Goal: Navigation & Orientation: Understand site structure

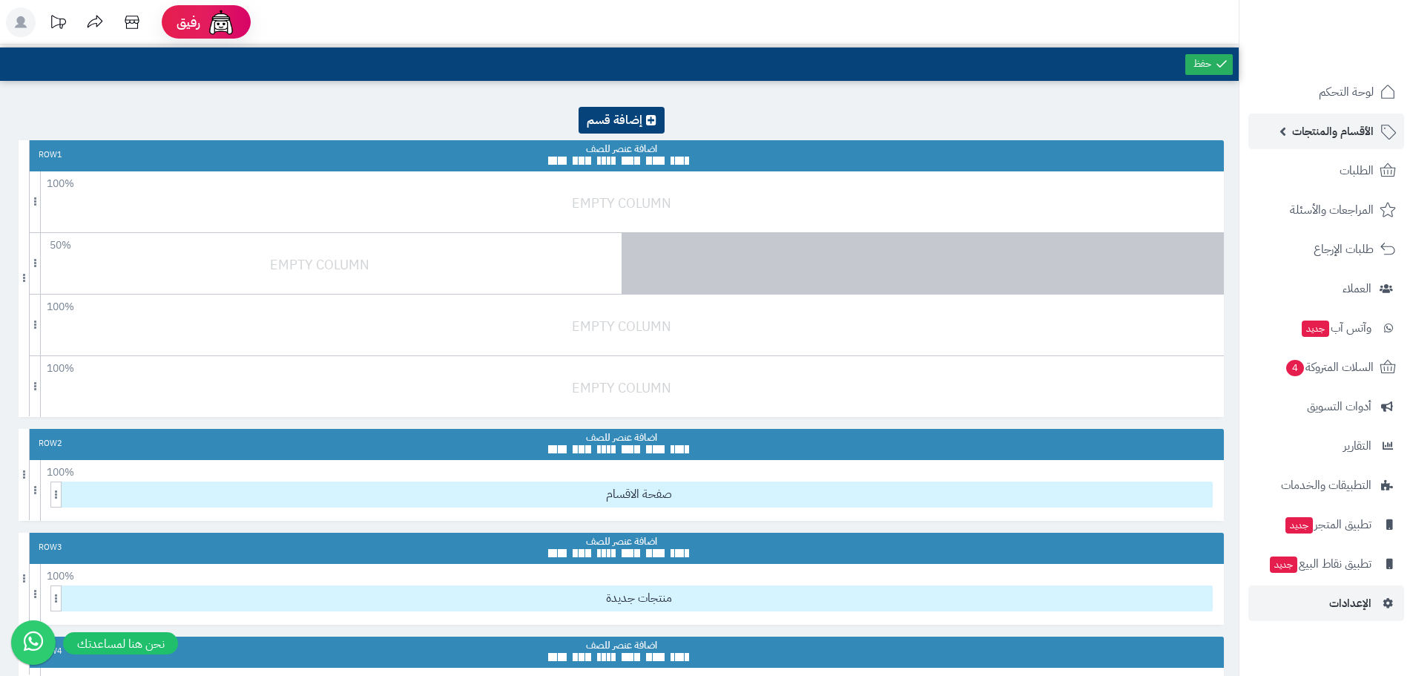
click at [1316, 138] on span "الأقسام والمنتجات" at bounding box center [1333, 131] width 82 height 21
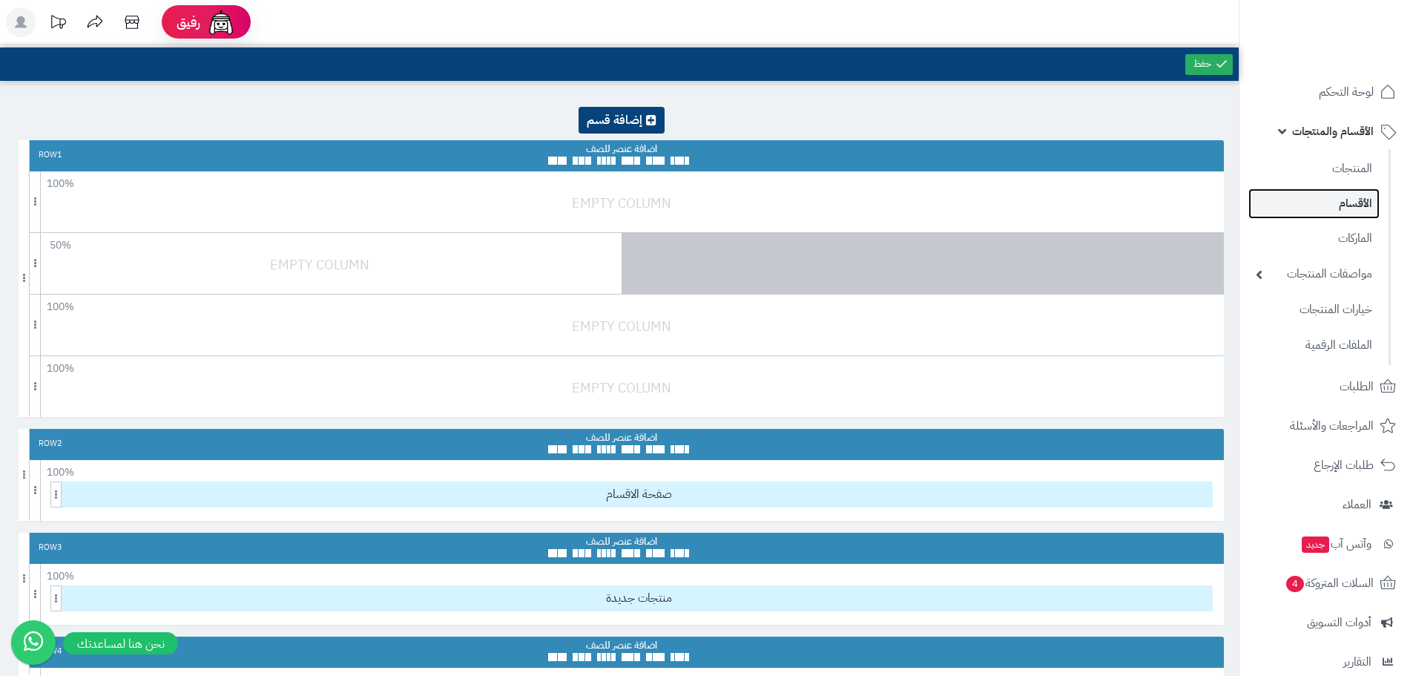
click at [1315, 200] on link "الأقسام" at bounding box center [1313, 203] width 131 height 30
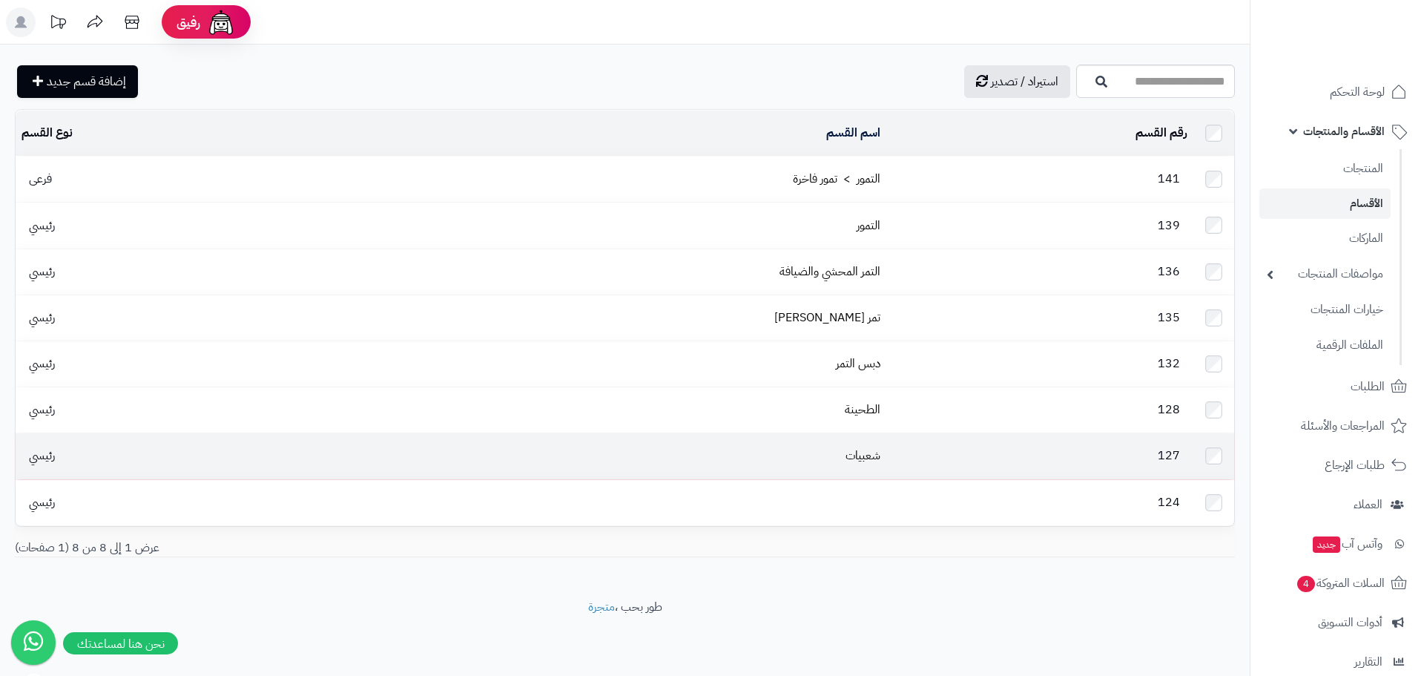
click at [1026, 433] on td "127" at bounding box center [1039, 455] width 307 height 45
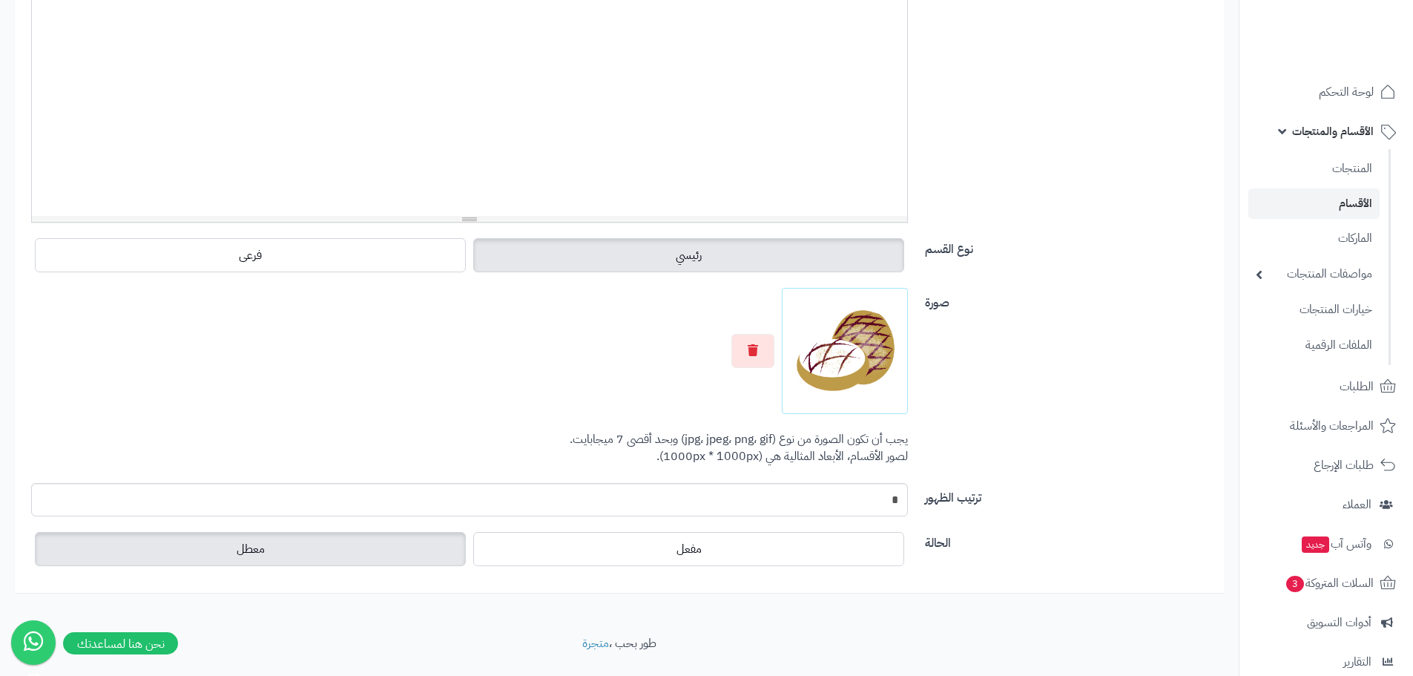
scroll to position [421, 0]
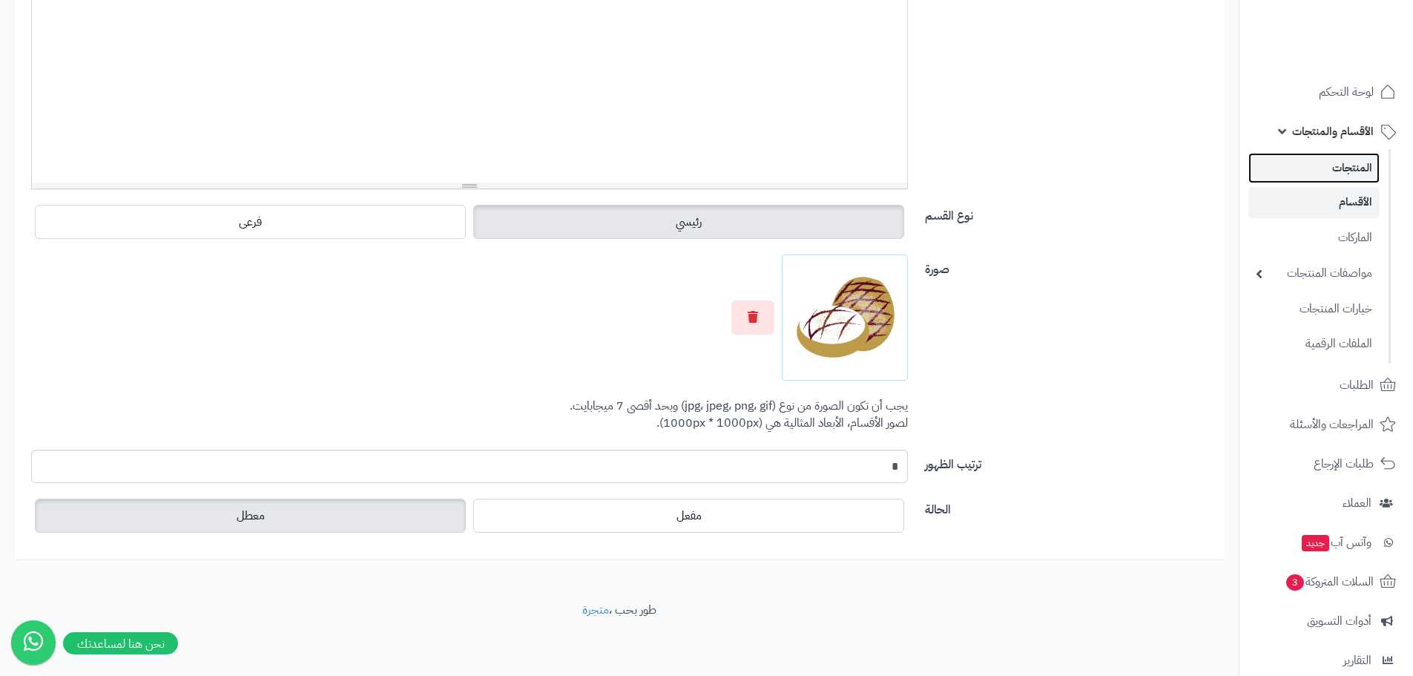
click at [1339, 175] on link "المنتجات" at bounding box center [1313, 168] width 131 height 30
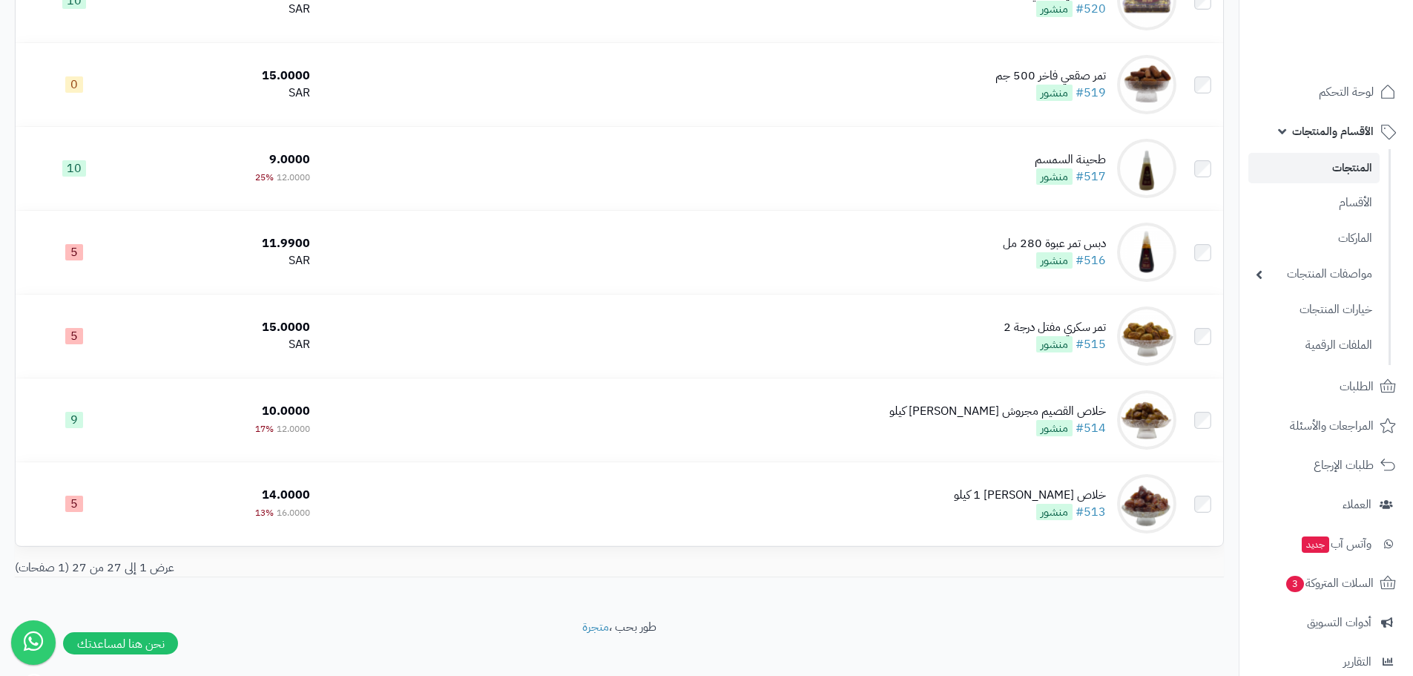
scroll to position [1927, 0]
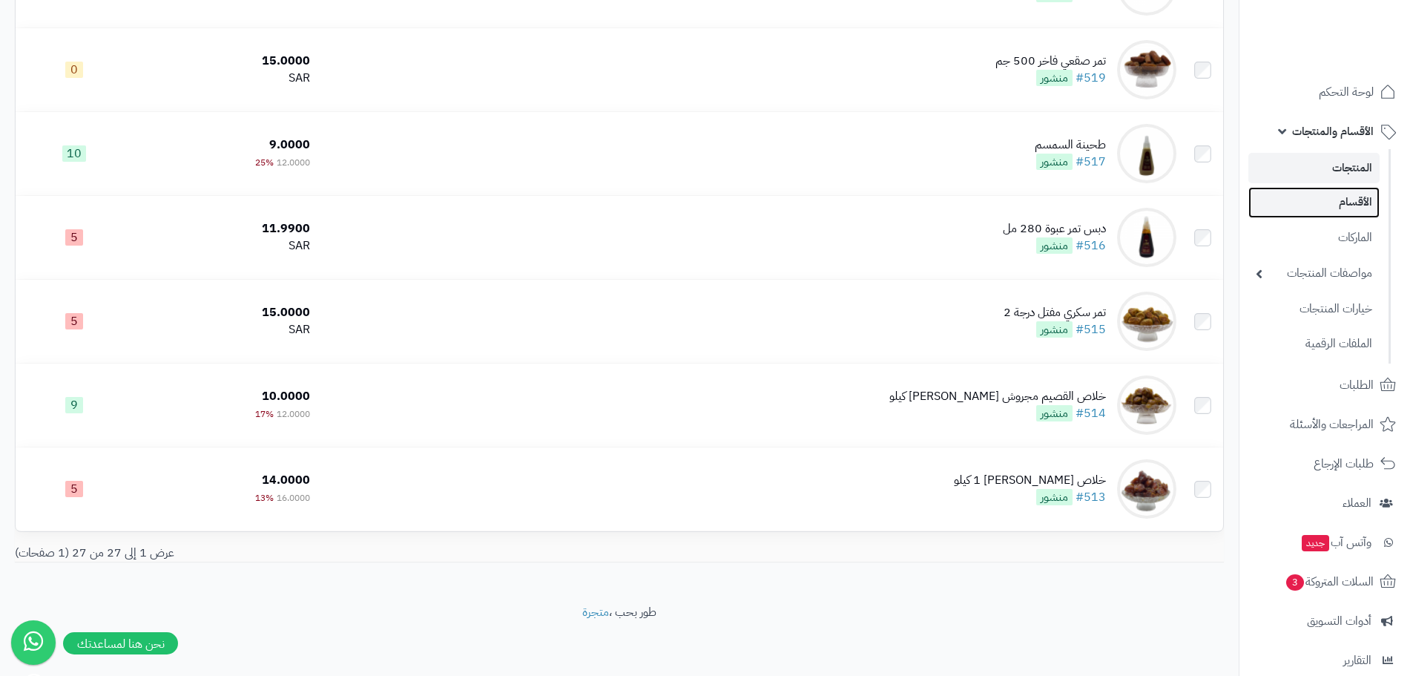
click at [1353, 198] on link "الأقسام" at bounding box center [1313, 202] width 131 height 30
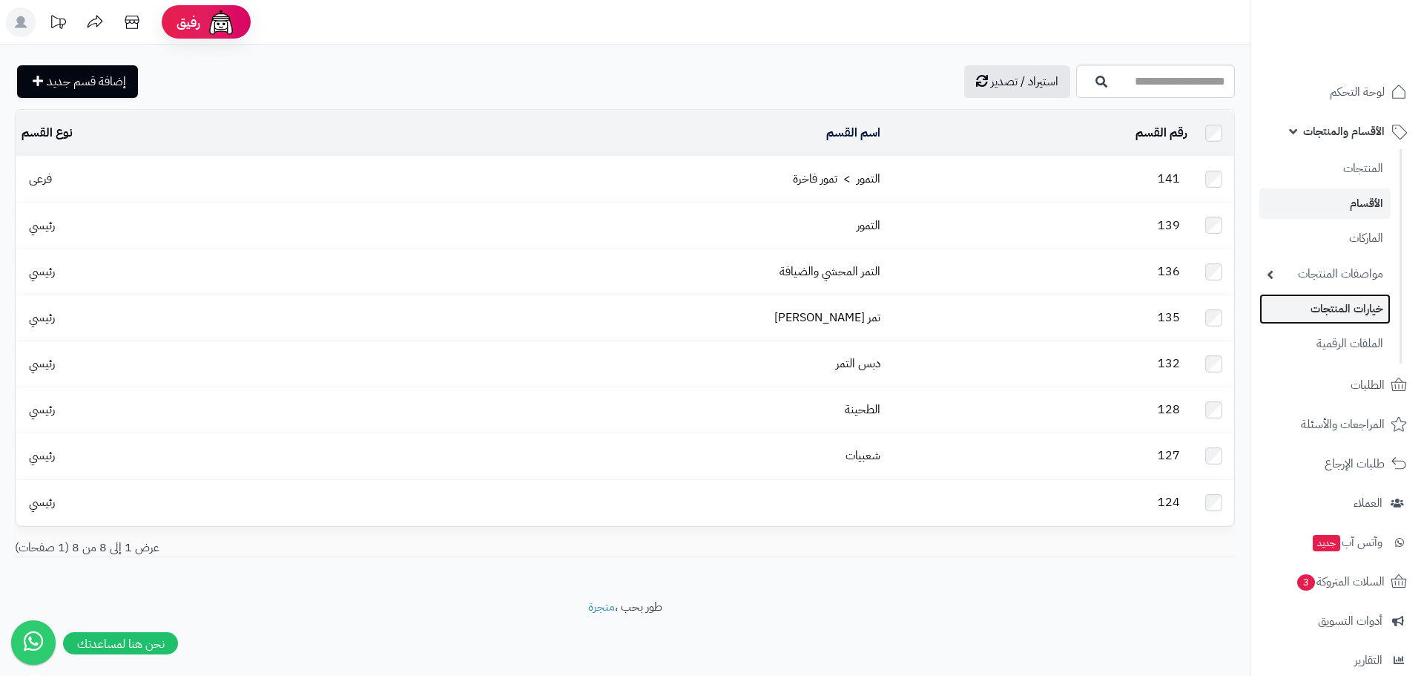
click at [1339, 301] on link "خيارات المنتجات" at bounding box center [1324, 309] width 131 height 30
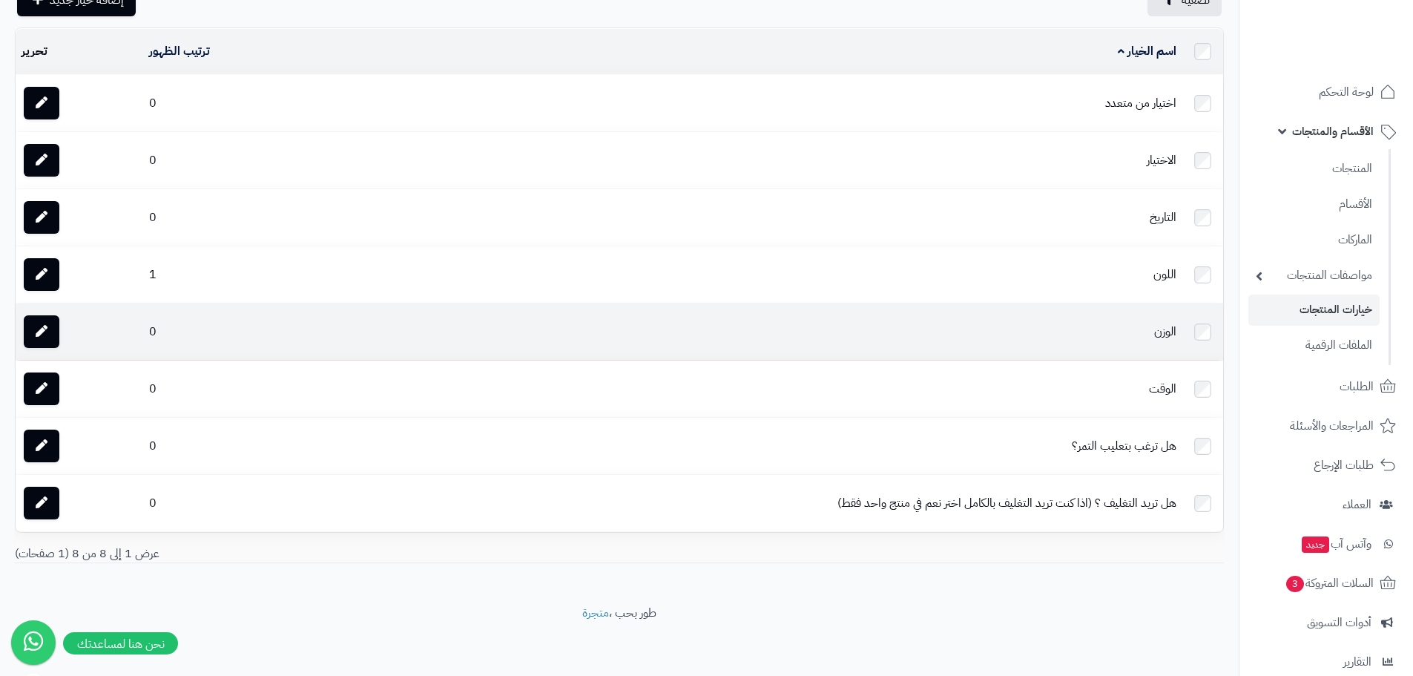
scroll to position [82, 0]
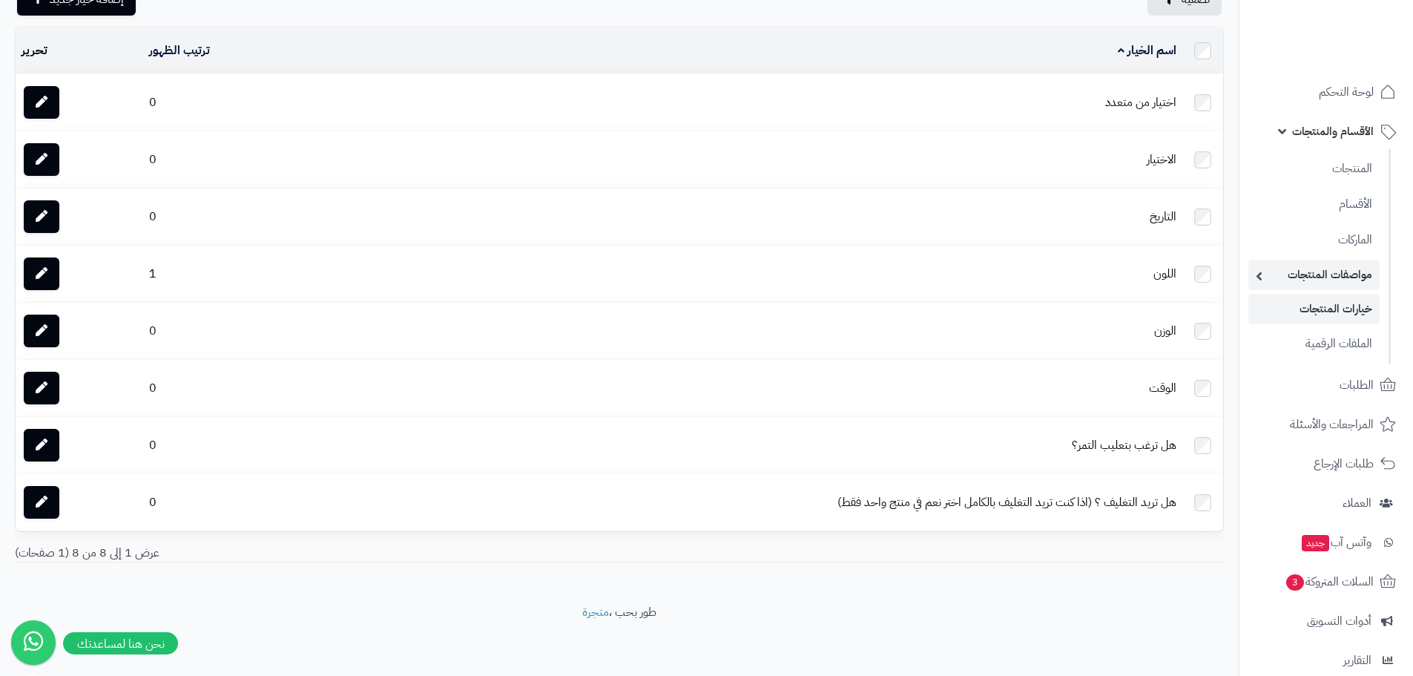
click at [1352, 273] on link "مواصفات المنتجات" at bounding box center [1313, 275] width 131 height 30
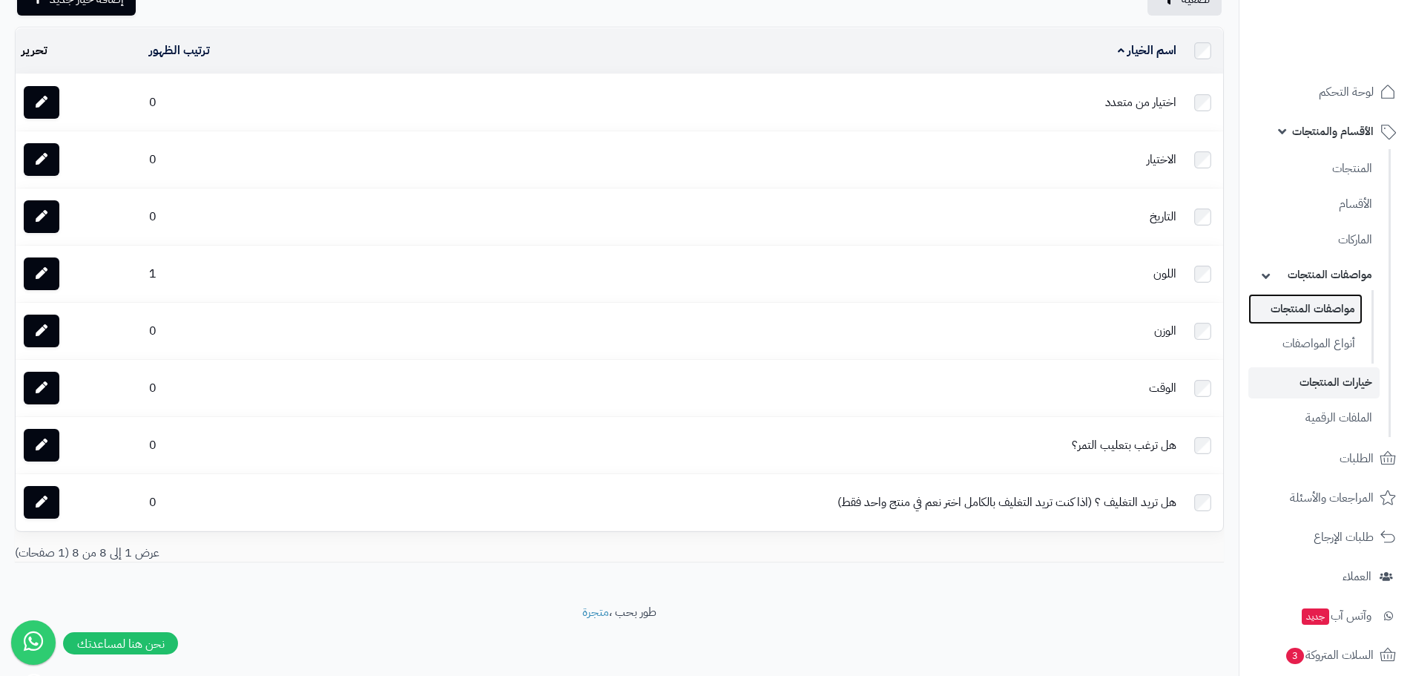
click at [1321, 309] on link "مواصفات المنتجات" at bounding box center [1305, 309] width 114 height 30
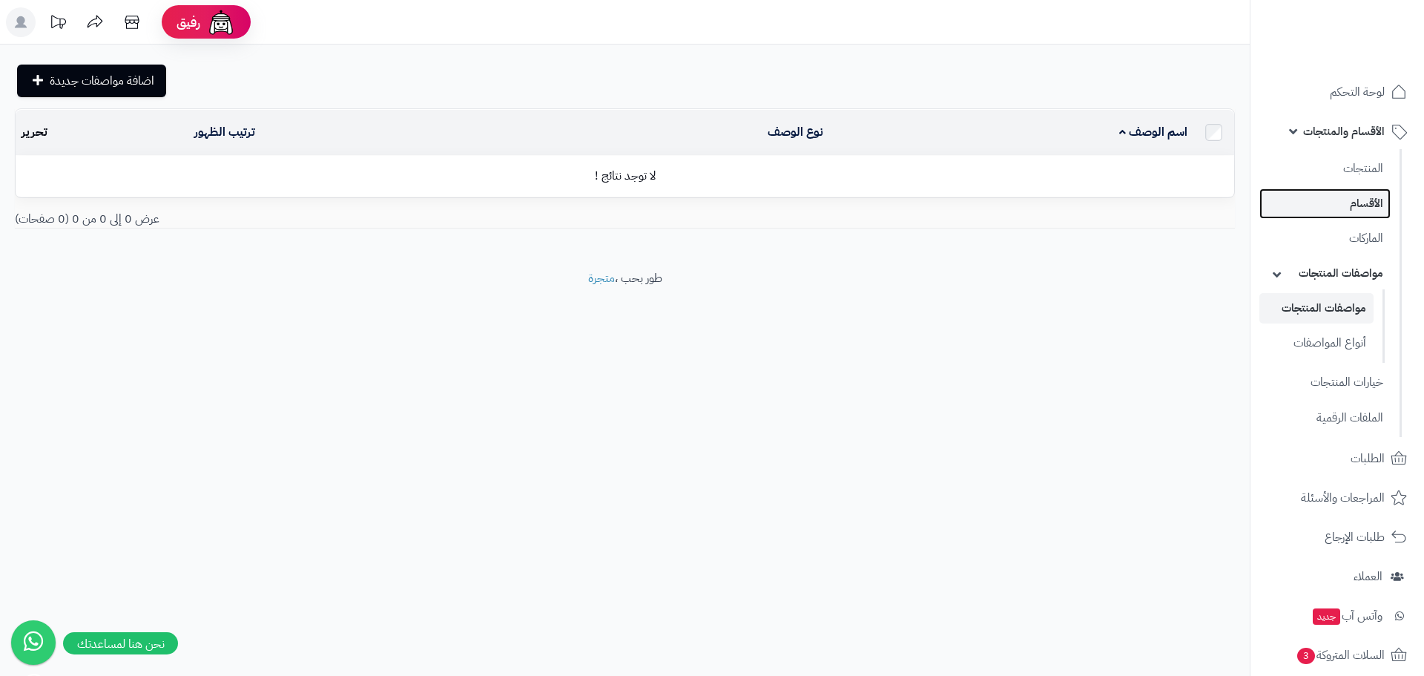
click at [1363, 199] on link "الأقسام" at bounding box center [1324, 203] width 131 height 30
